Goal: Task Accomplishment & Management: Use online tool/utility

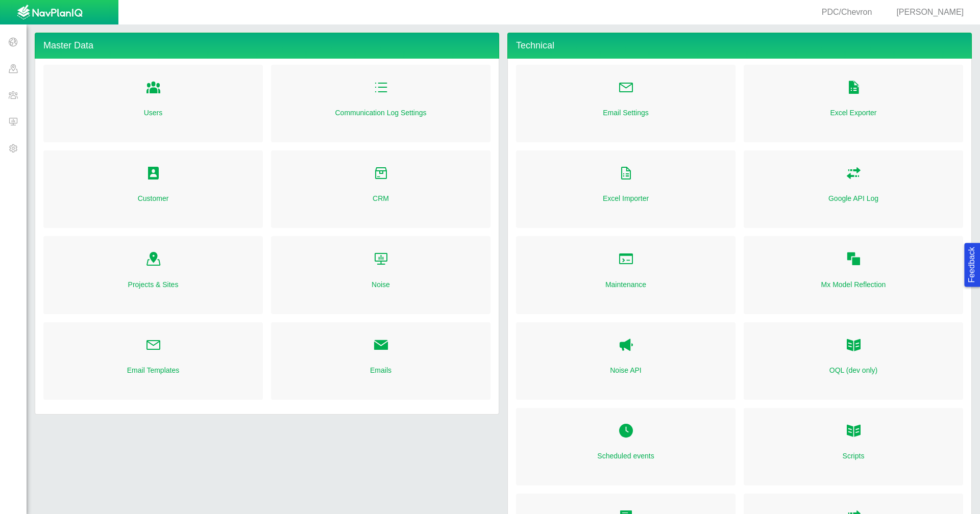
click at [13, 101] on span at bounding box center [13, 95] width 27 height 27
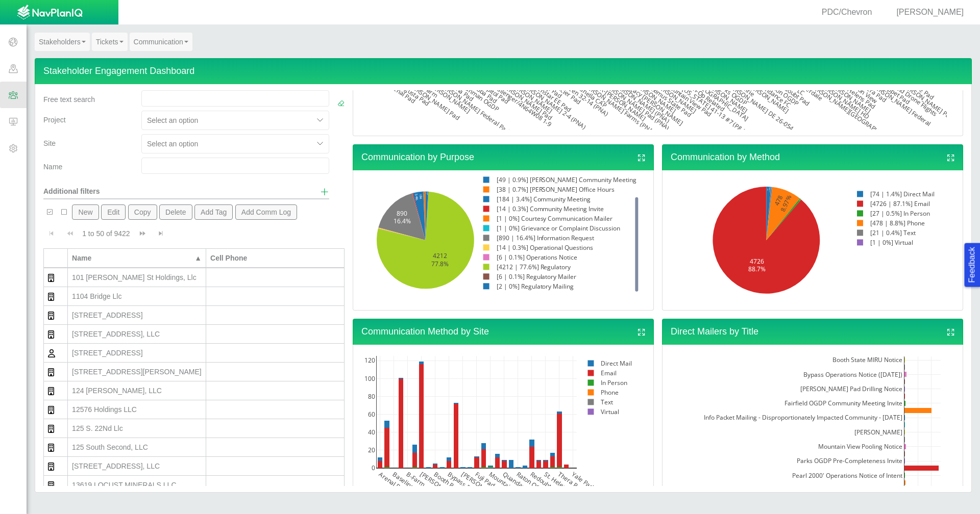
scroll to position [357, 0]
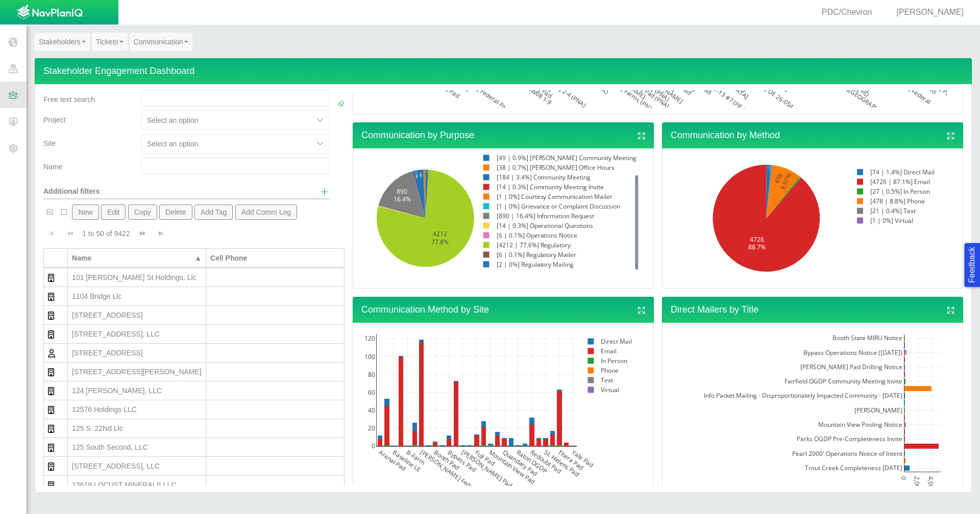
click at [172, 45] on link "Communication" at bounding box center [161, 42] width 63 height 18
click at [172, 63] on link "Mailer Dashboard" at bounding box center [170, 60] width 81 height 13
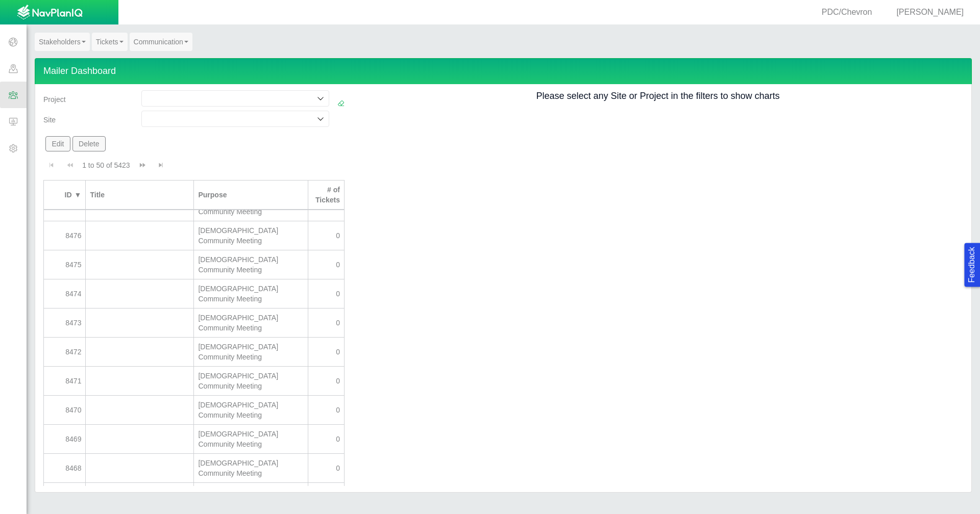
scroll to position [681, 0]
click at [175, 514] on div at bounding box center [139, 521] width 99 height 10
click at [84, 146] on button "Delete" at bounding box center [88, 143] width 33 height 15
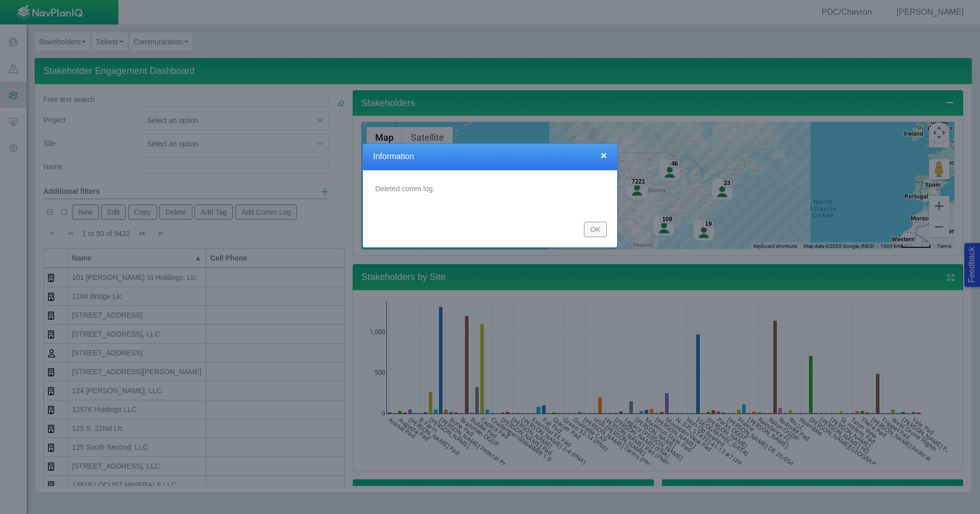
click at [593, 232] on button "OK" at bounding box center [595, 229] width 23 height 15
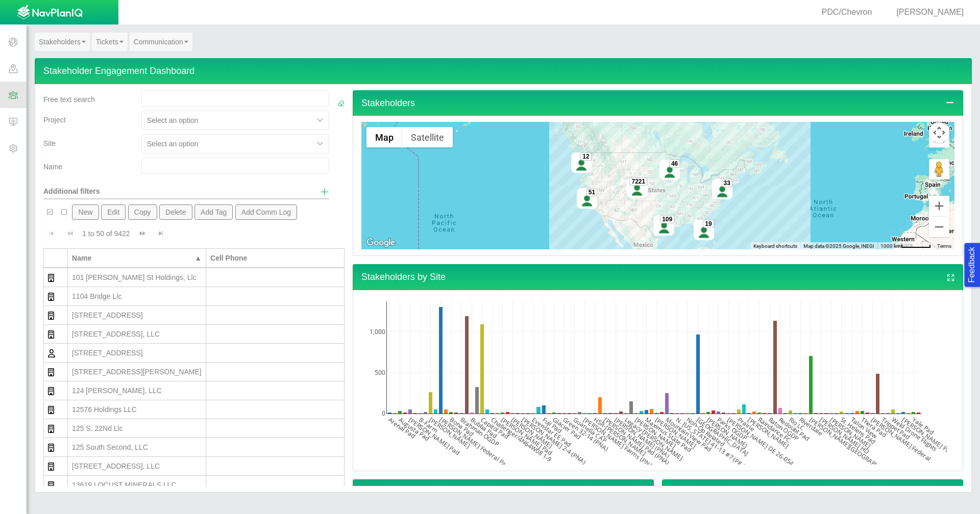
click at [151, 41] on link "Communication" at bounding box center [161, 42] width 63 height 18
click at [153, 56] on link "Mailer Dashboard" at bounding box center [170, 60] width 81 height 13
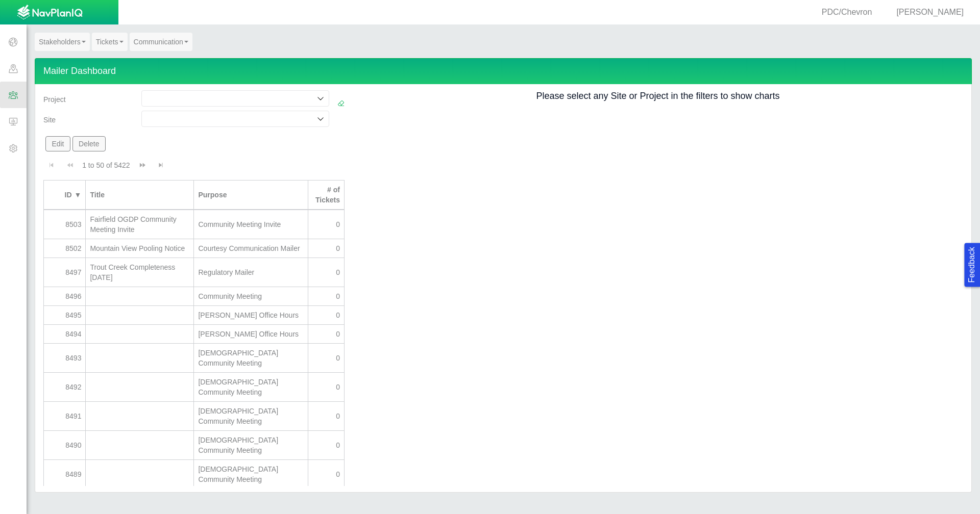
click at [286, 99] on input at bounding box center [230, 98] width 168 height 10
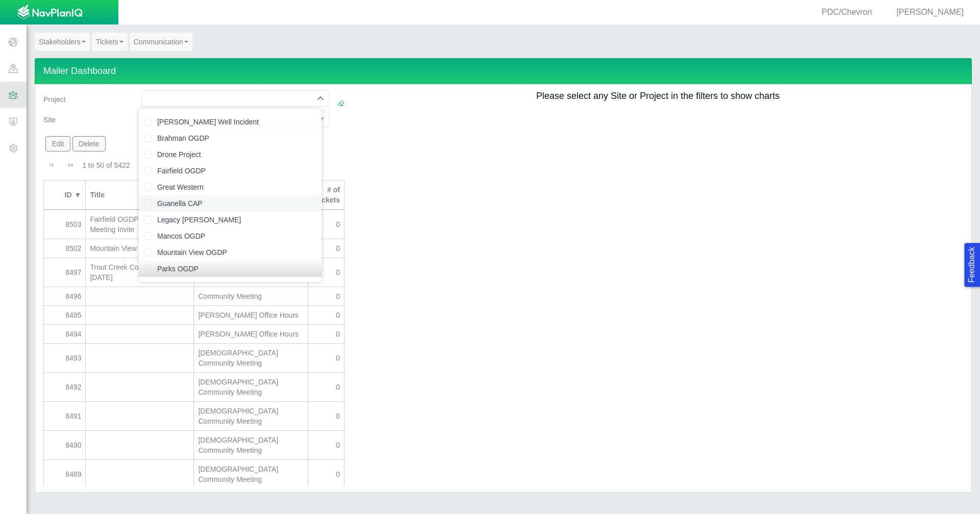
click at [213, 197] on li "Guanella CAP" at bounding box center [230, 203] width 183 height 16
checkbox input "true"
